Goal: Information Seeking & Learning: Learn about a topic

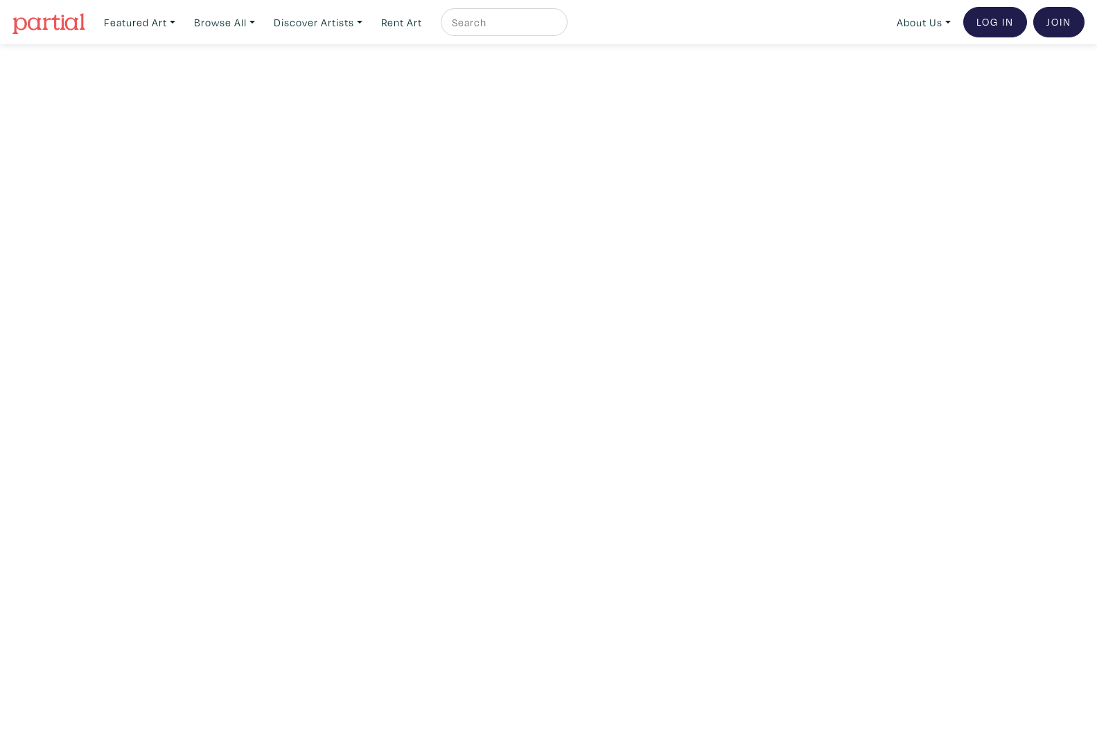
click at [489, 29] on input "text" at bounding box center [502, 22] width 104 height 17
type input "["
type input "par nair"
click at [557, 26] on button "submit" at bounding box center [557, 26] width 0 height 0
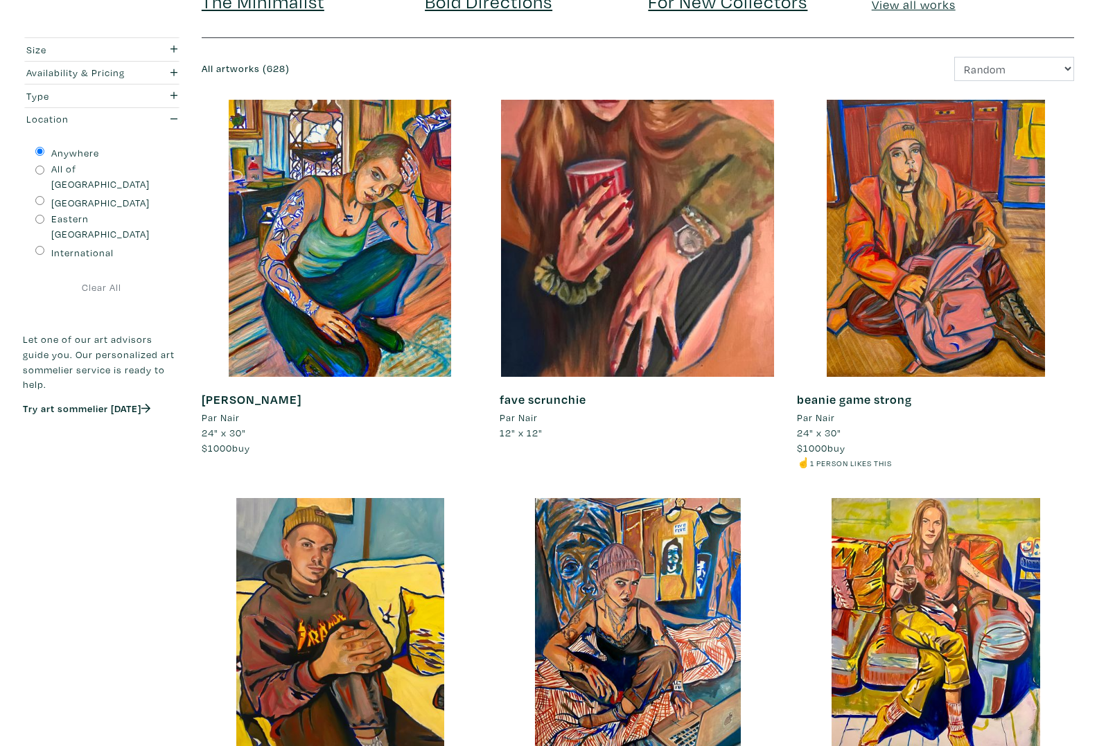
scroll to position [168, 0]
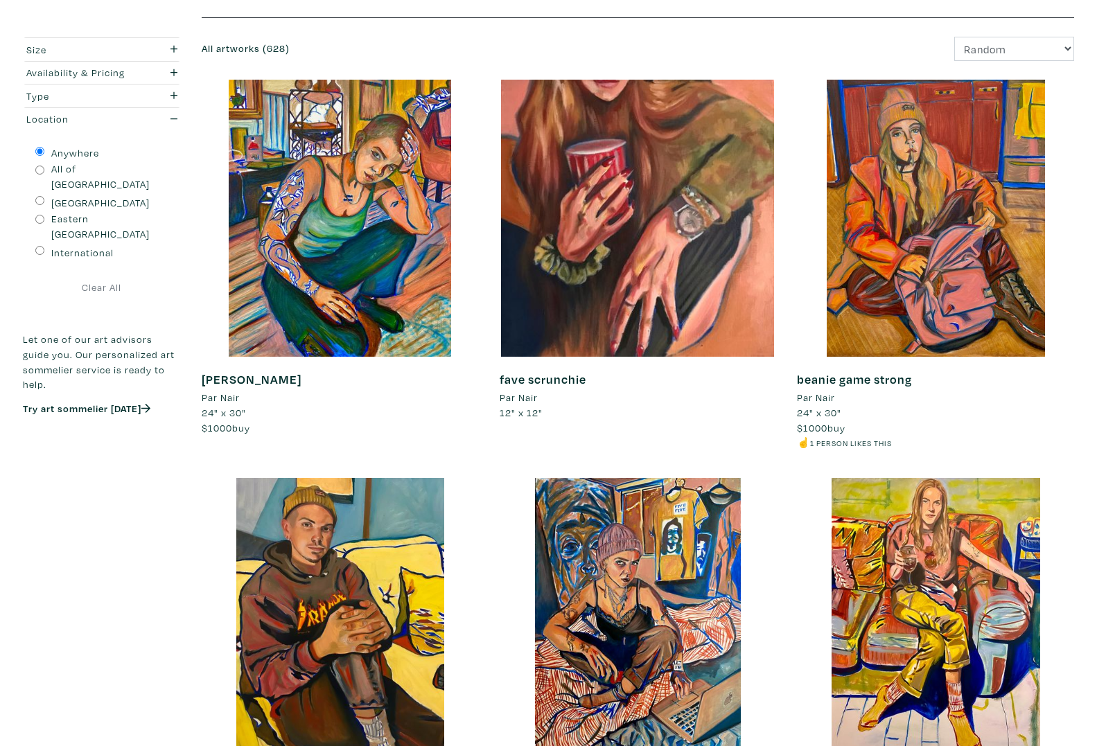
click at [585, 337] on div at bounding box center [638, 218] width 277 height 277
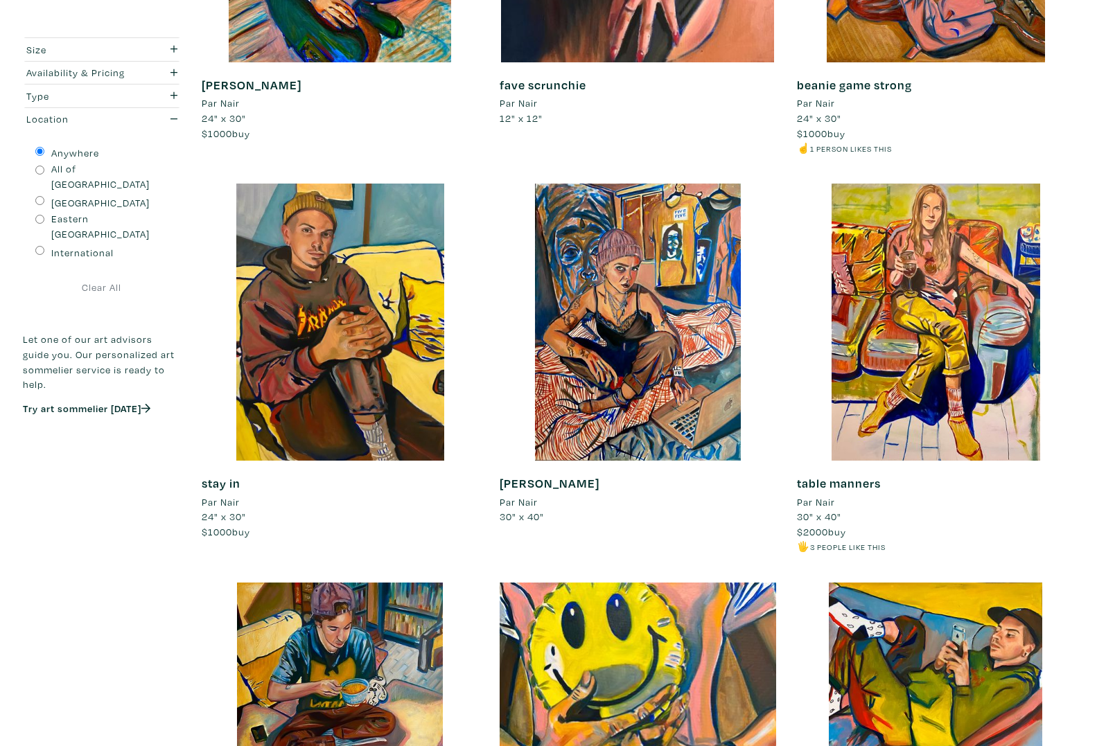
scroll to position [670, 0]
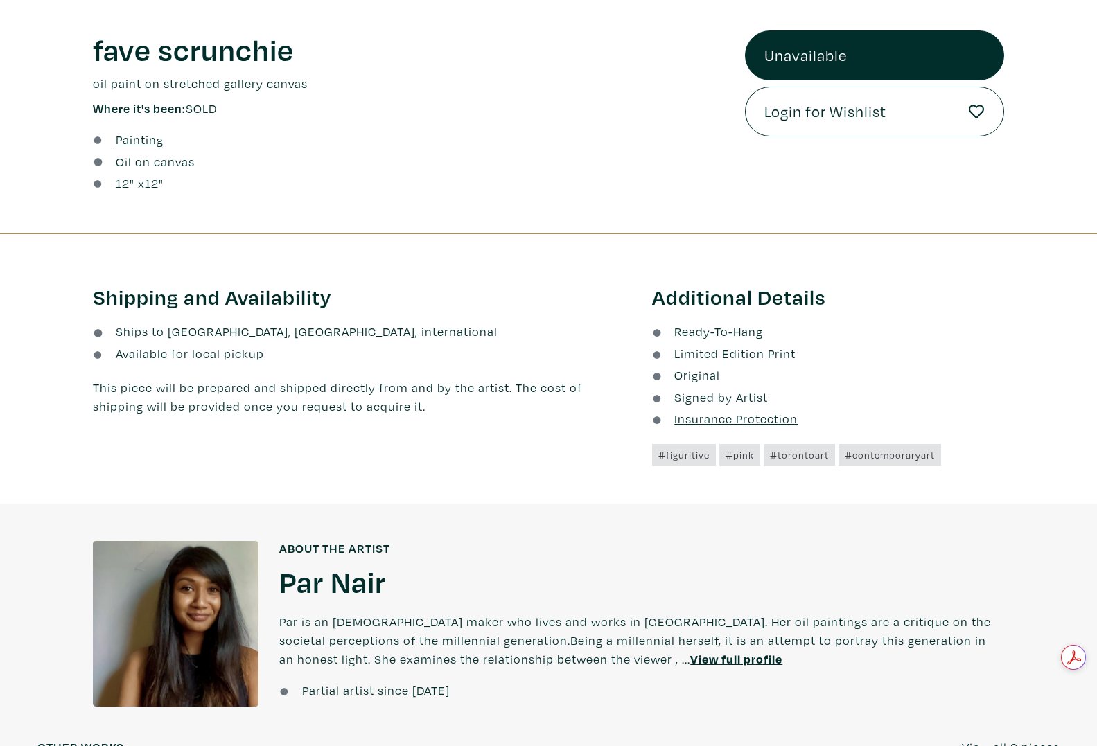
scroll to position [553, 0]
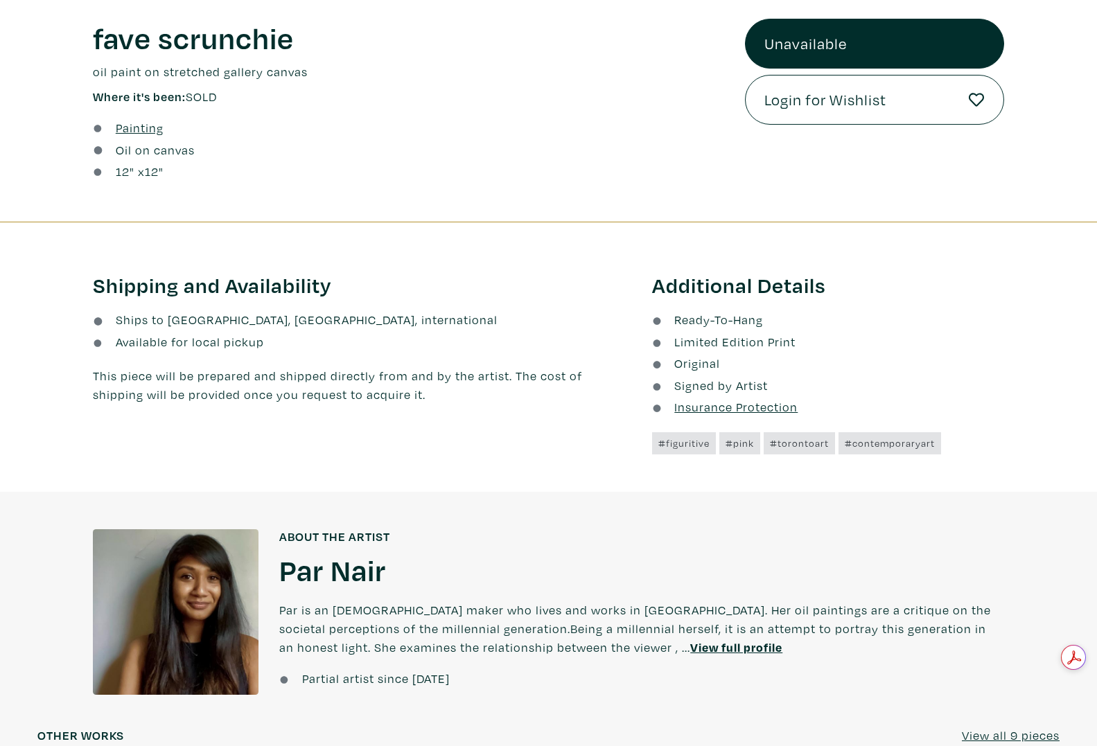
click at [330, 574] on h1 "Par Nair" at bounding box center [332, 569] width 107 height 37
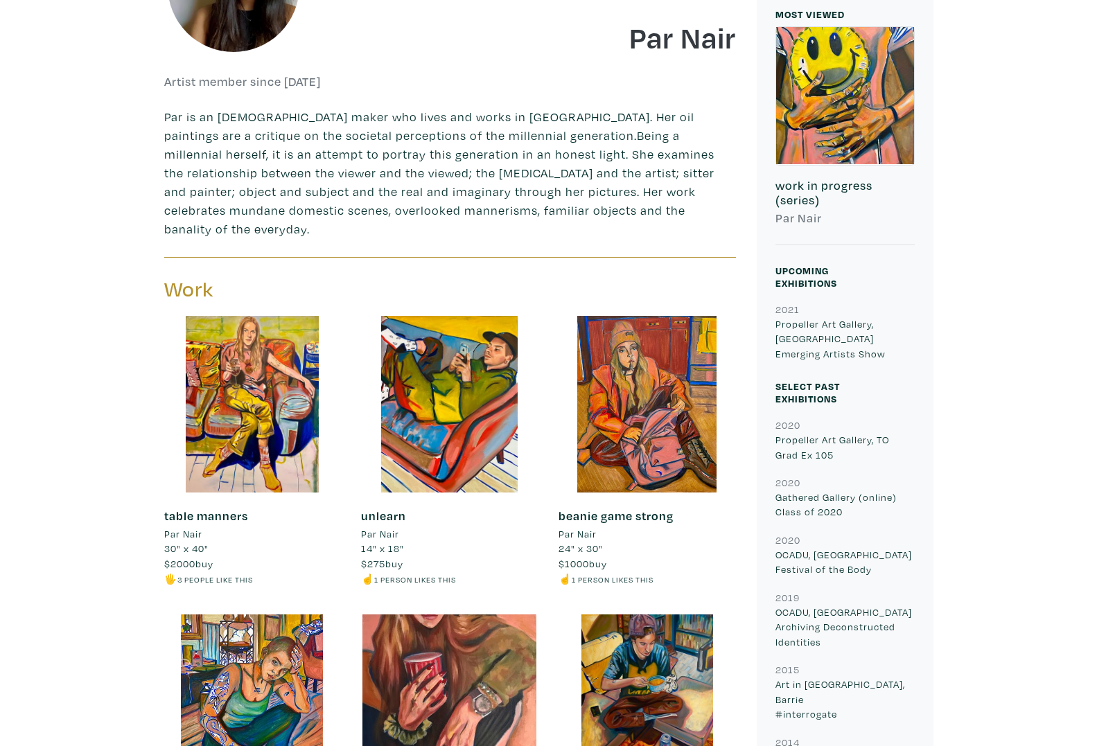
scroll to position [367, 0]
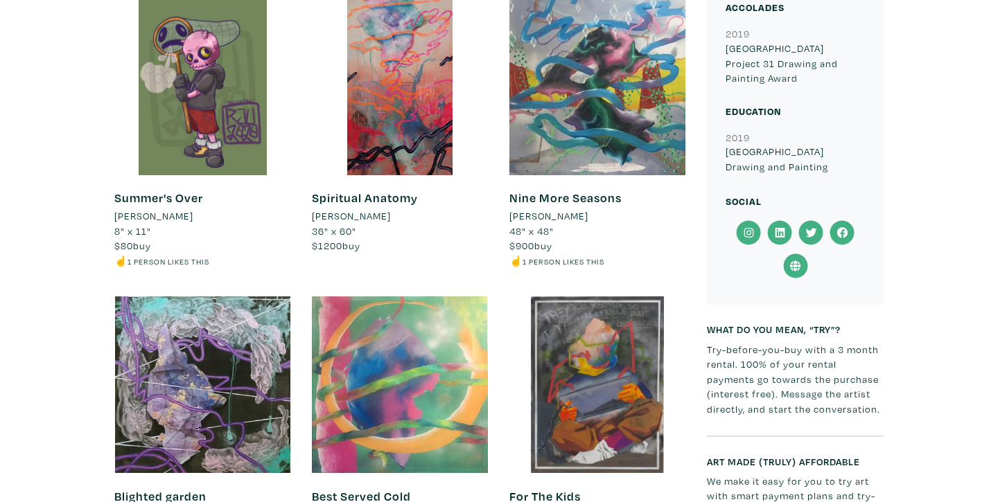
scroll to position [1154, 0]
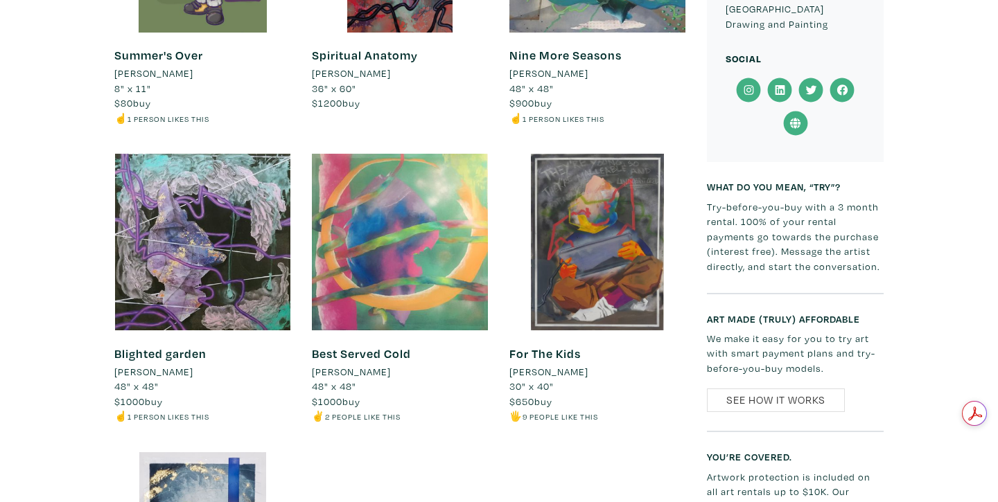
click at [576, 286] on div at bounding box center [597, 242] width 177 height 177
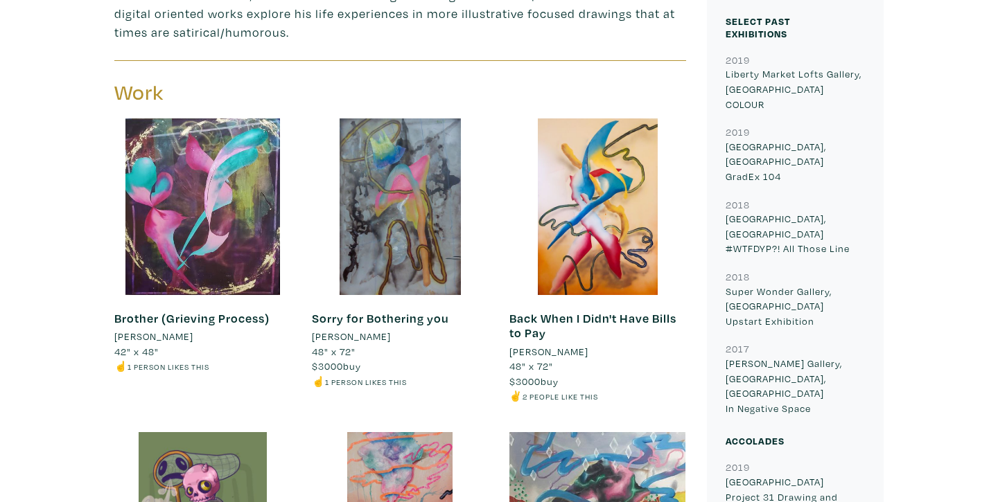
scroll to position [511, 0]
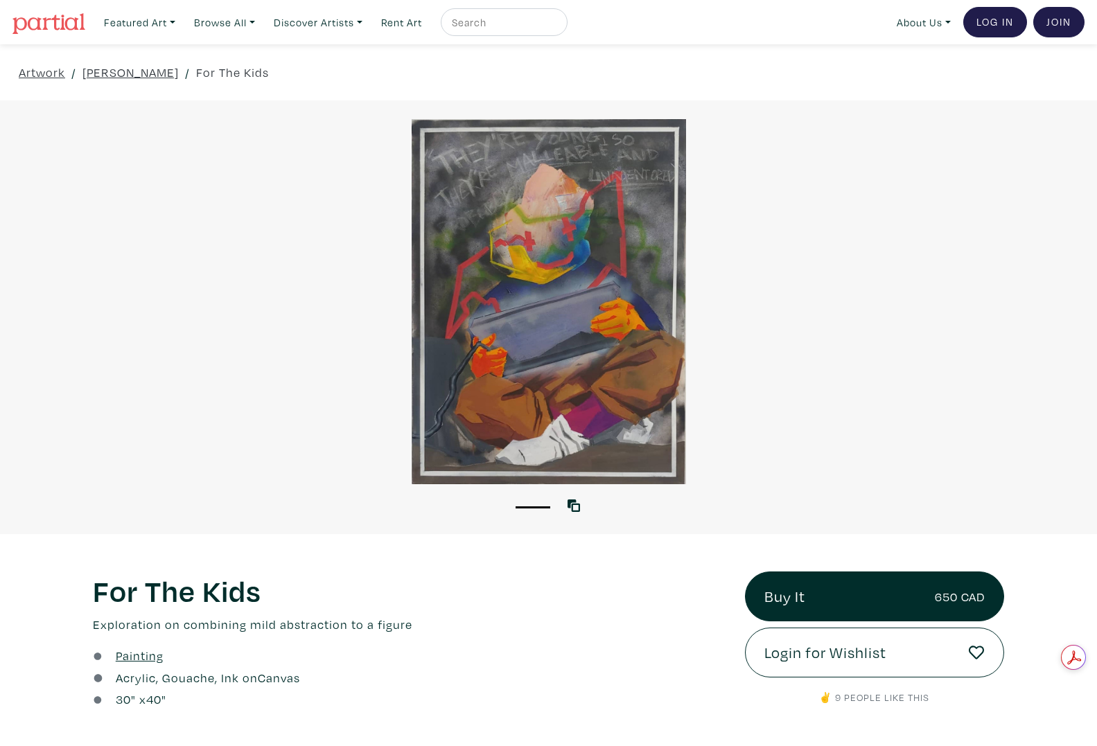
click at [401, 502] on p "Exploration on combining mild abstraction to a figure" at bounding box center [408, 624] width 631 height 19
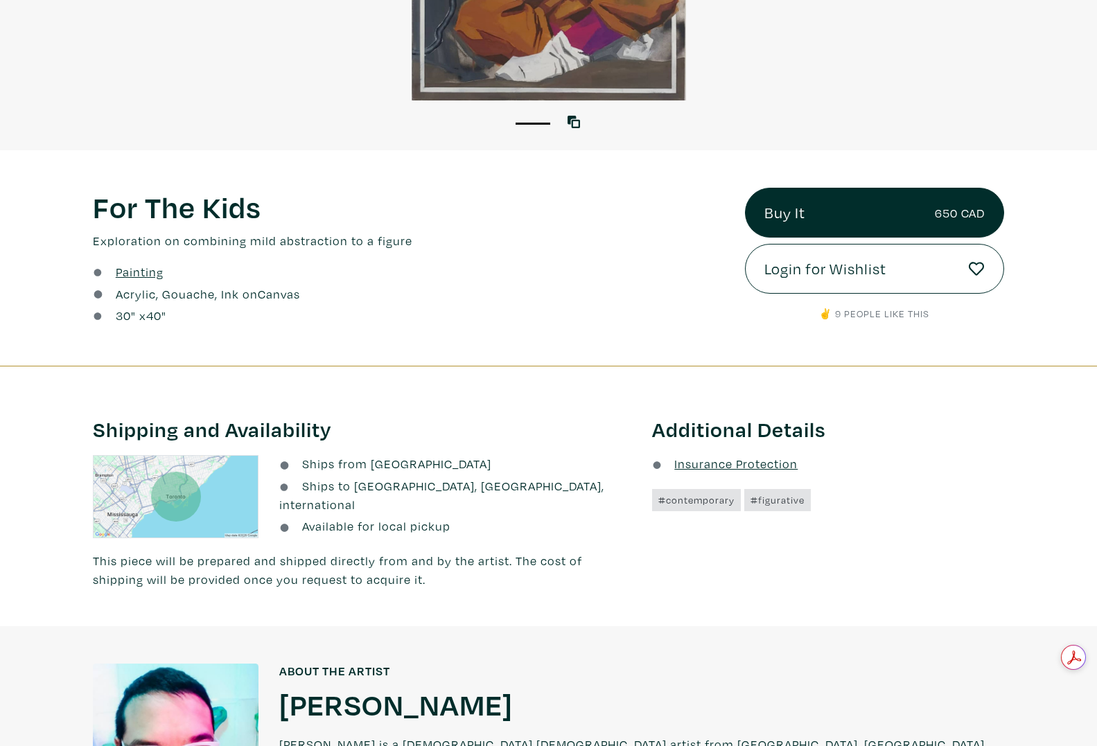
scroll to position [580, 0]
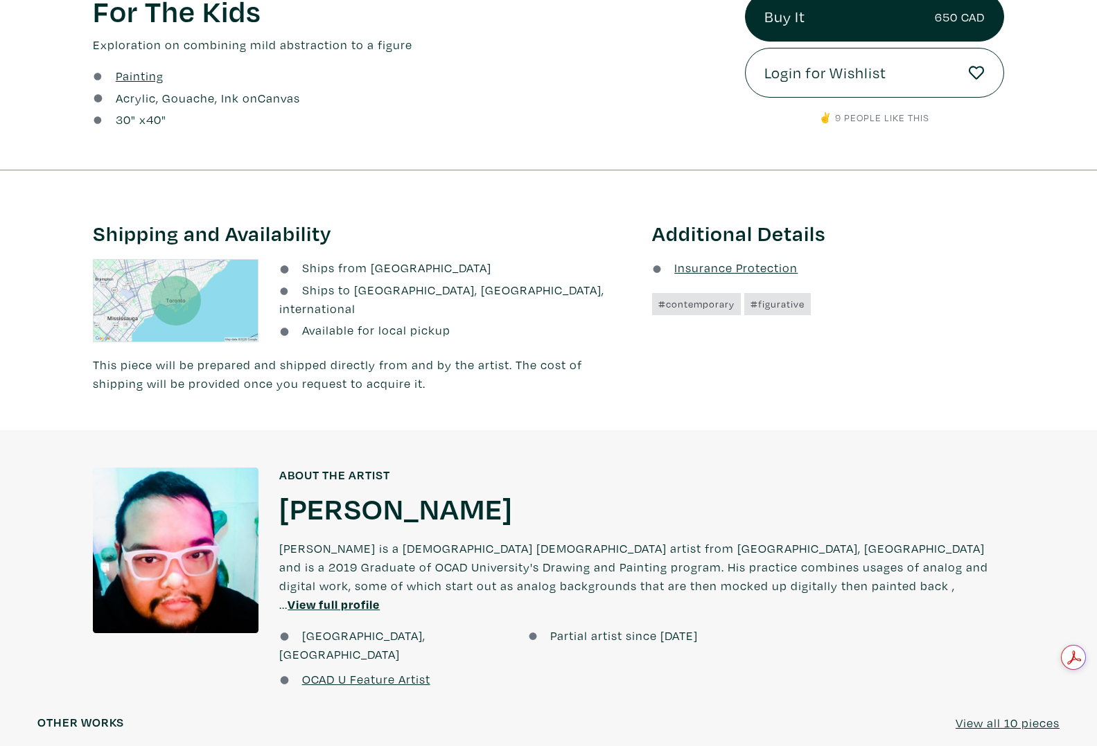
click at [341, 498] on h1 "[PERSON_NAME]" at bounding box center [396, 507] width 234 height 37
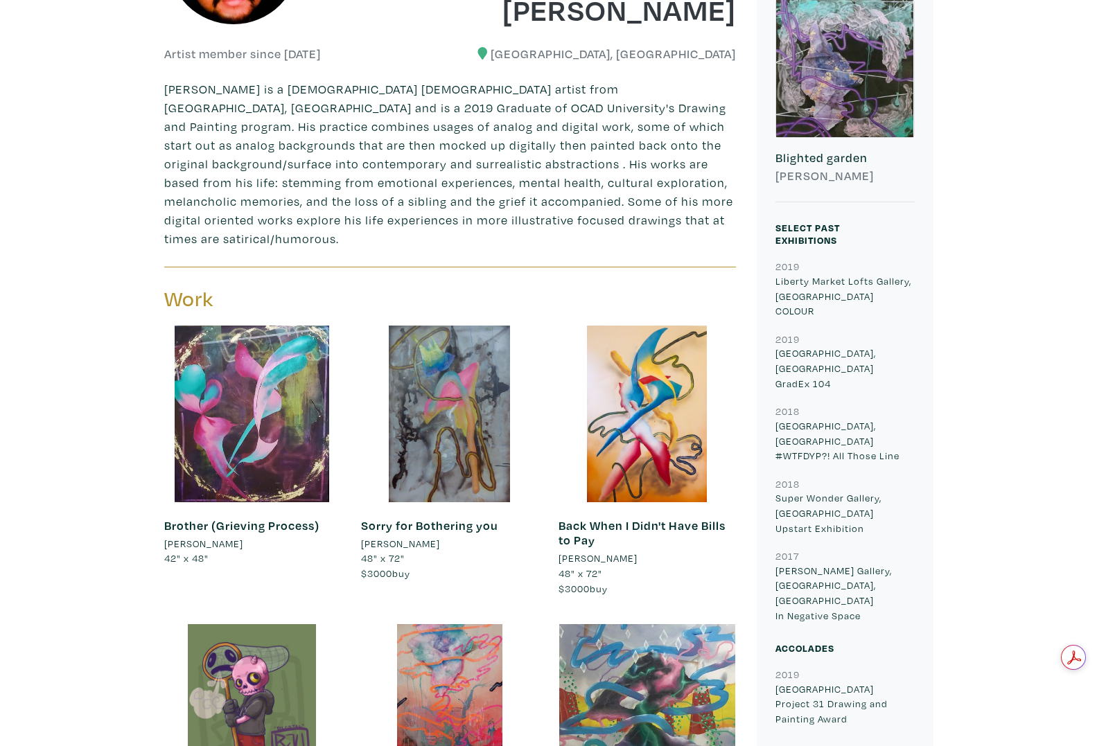
scroll to position [507, 0]
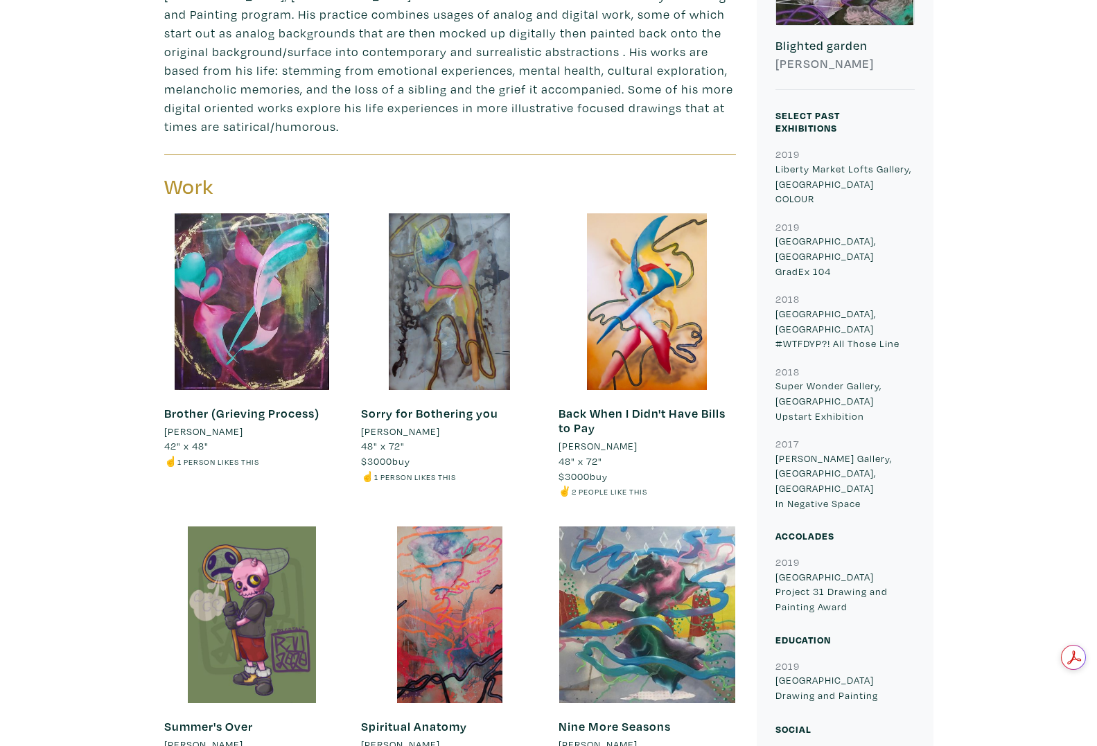
click at [640, 264] on div at bounding box center [647, 301] width 177 height 177
